Goal: Navigation & Orientation: Find specific page/section

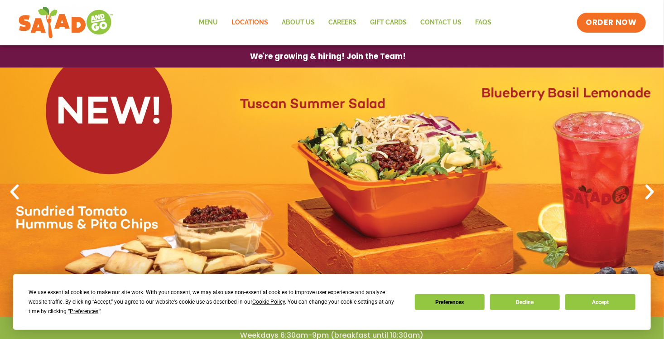
click at [256, 24] on link "Locations" at bounding box center [250, 22] width 50 height 21
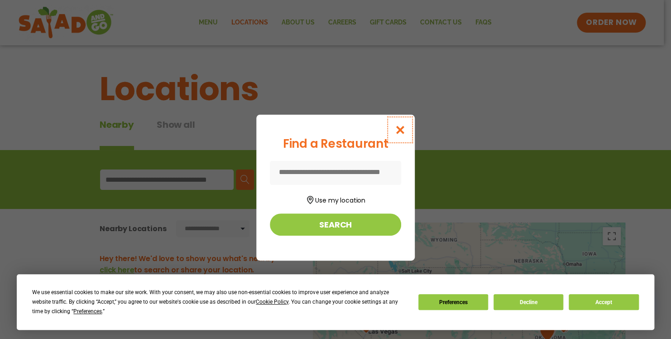
click at [401, 128] on icon "Close modal" at bounding box center [400, 130] width 11 height 10
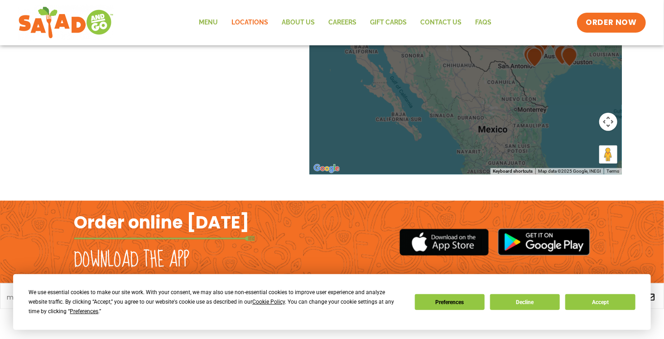
scroll to position [137, 0]
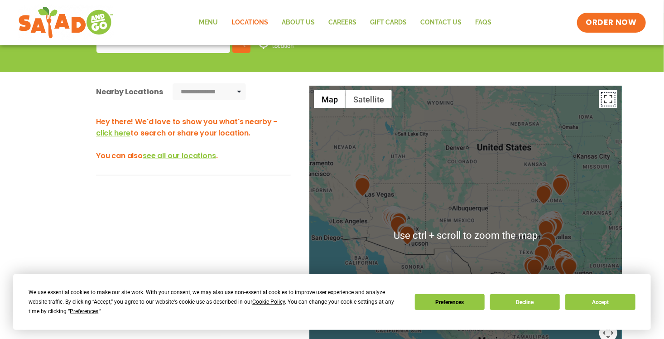
click at [611, 99] on button "Toggle fullscreen view" at bounding box center [608, 99] width 18 height 18
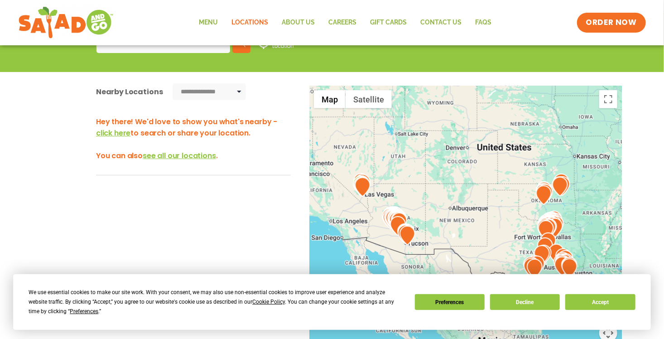
click at [255, 20] on link "Locations" at bounding box center [250, 22] width 50 height 21
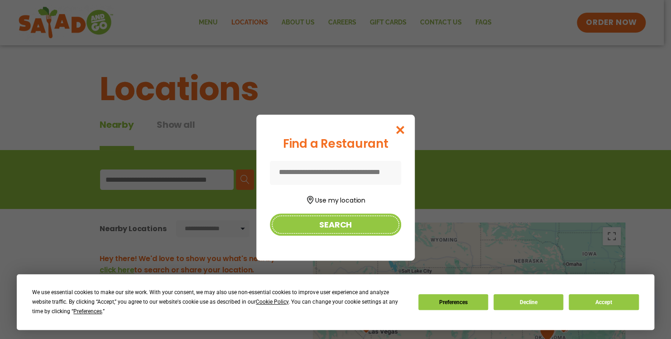
click at [351, 222] on button "Search" at bounding box center [335, 224] width 131 height 22
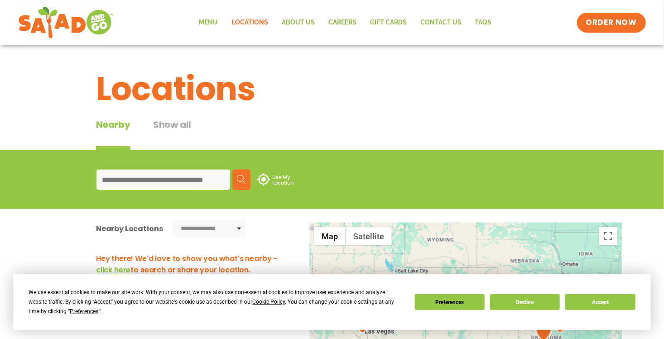
drag, startPoint x: 169, startPoint y: 183, endPoint x: 172, endPoint y: 178, distance: 5.7
click at [169, 182] on input at bounding box center [164, 179] width 134 height 20
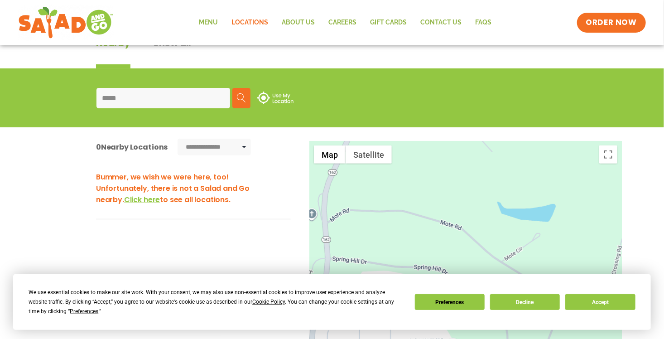
scroll to position [91, 0]
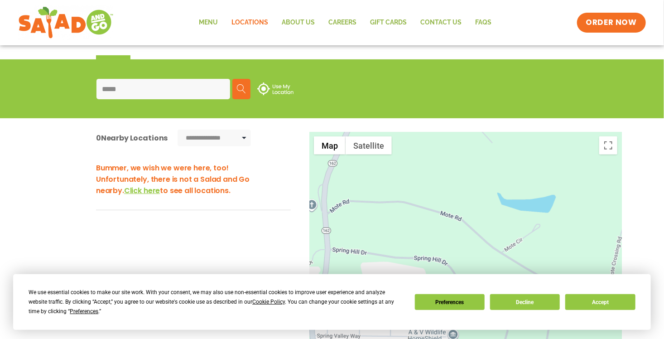
type input "*****"
